Goal: Entertainment & Leisure: Consume media (video, audio)

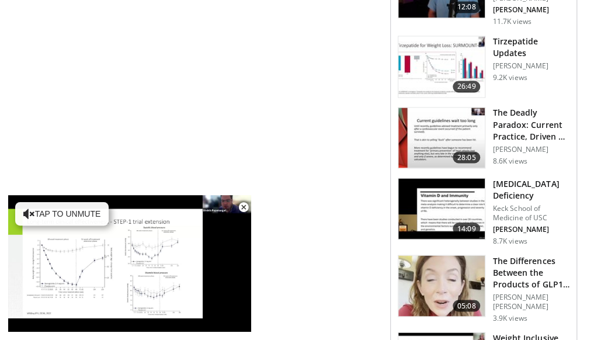
scroll to position [760, 0]
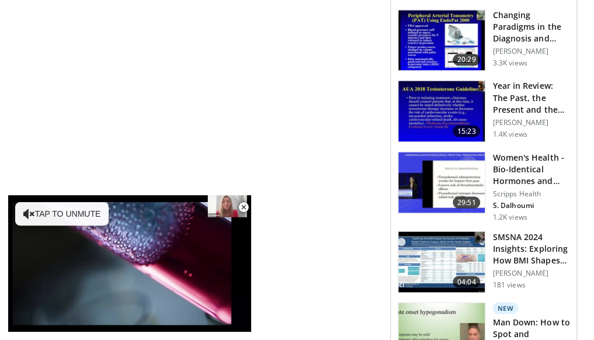
scroll to position [789, 0]
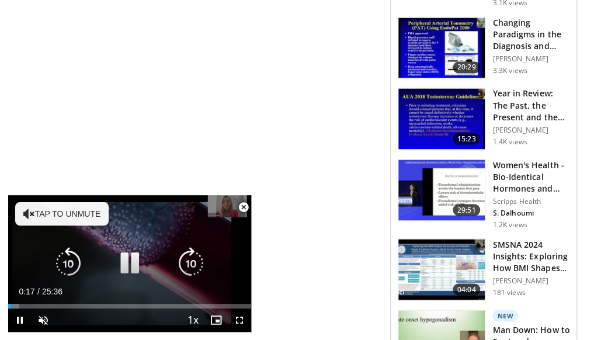
click at [68, 214] on button "Tap to unmute" at bounding box center [61, 213] width 93 height 23
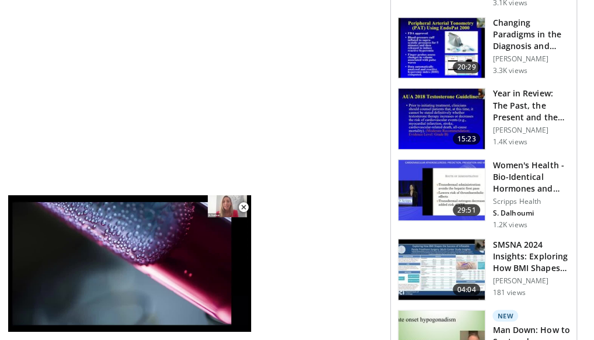
drag, startPoint x: 151, startPoint y: 201, endPoint x: 151, endPoint y: 168, distance: 33.9
click at [151, 168] on div "**********" at bounding box center [204, 195] width 374 height 1709
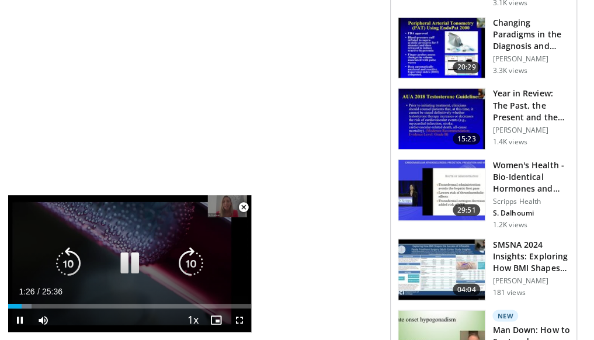
click at [229, 204] on div "10 seconds Tap to unmute" at bounding box center [129, 263] width 243 height 137
click at [230, 204] on div "10 seconds Tap to unmute" at bounding box center [129, 263] width 243 height 137
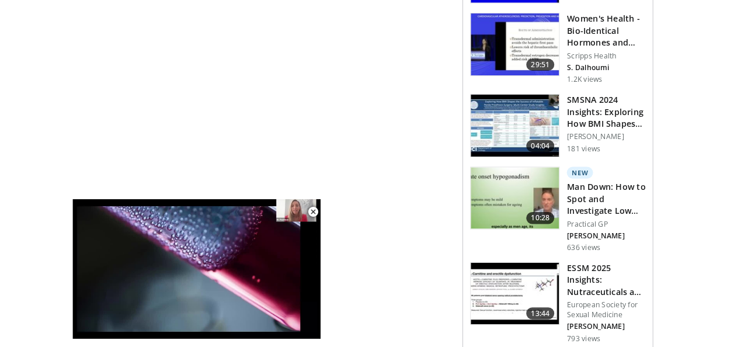
scroll to position [888, 0]
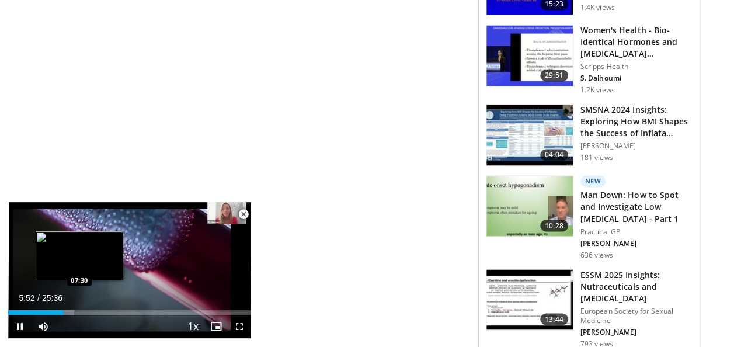
click at [79, 312] on div "Loaded : 27.12% 05:52 07:30" at bounding box center [129, 312] width 243 height 5
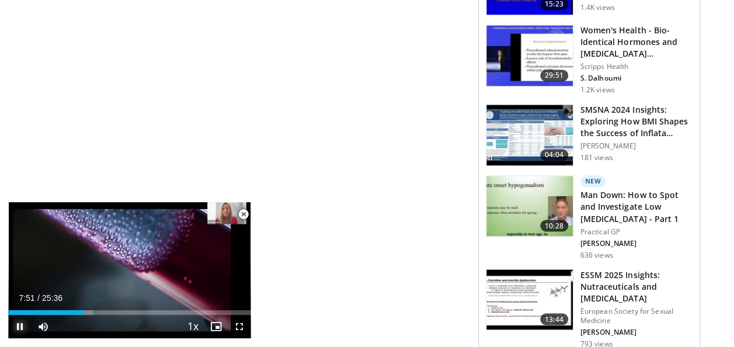
click at [18, 326] on span "Video Player" at bounding box center [19, 326] width 23 height 23
